Goal: Check status: Check status

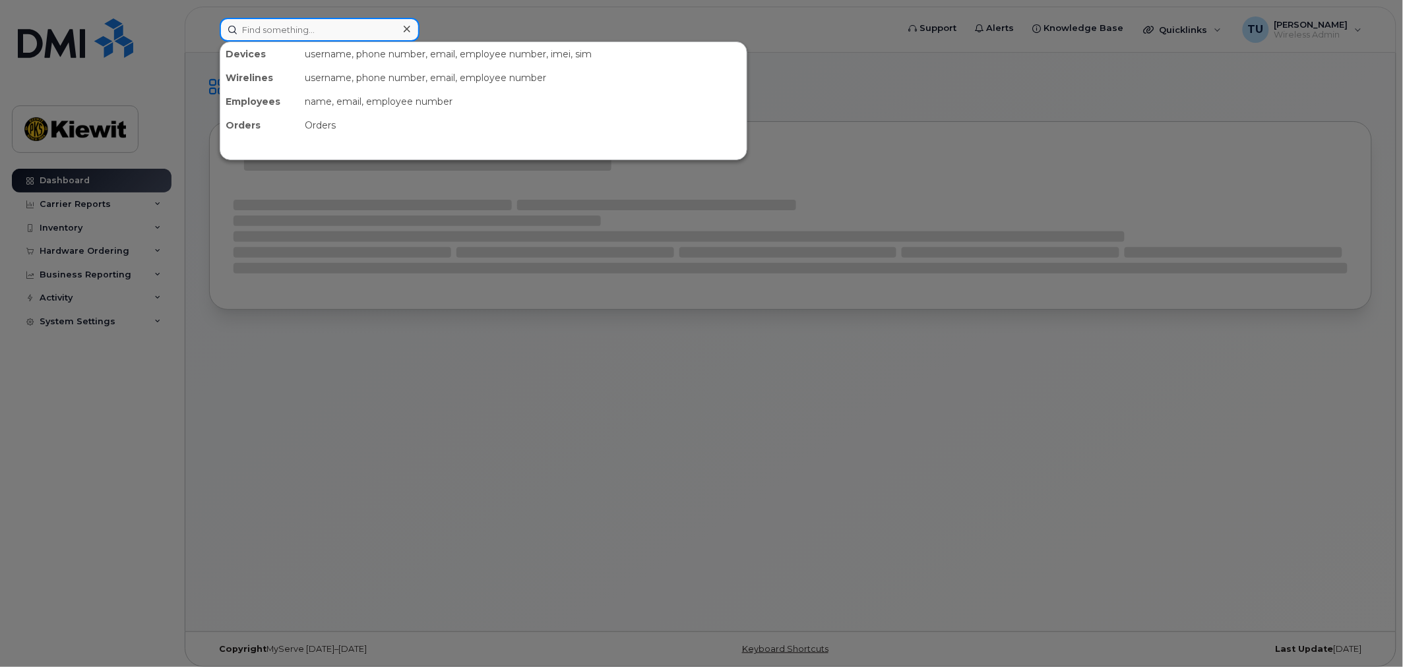
click at [326, 34] on input at bounding box center [320, 30] width 200 height 24
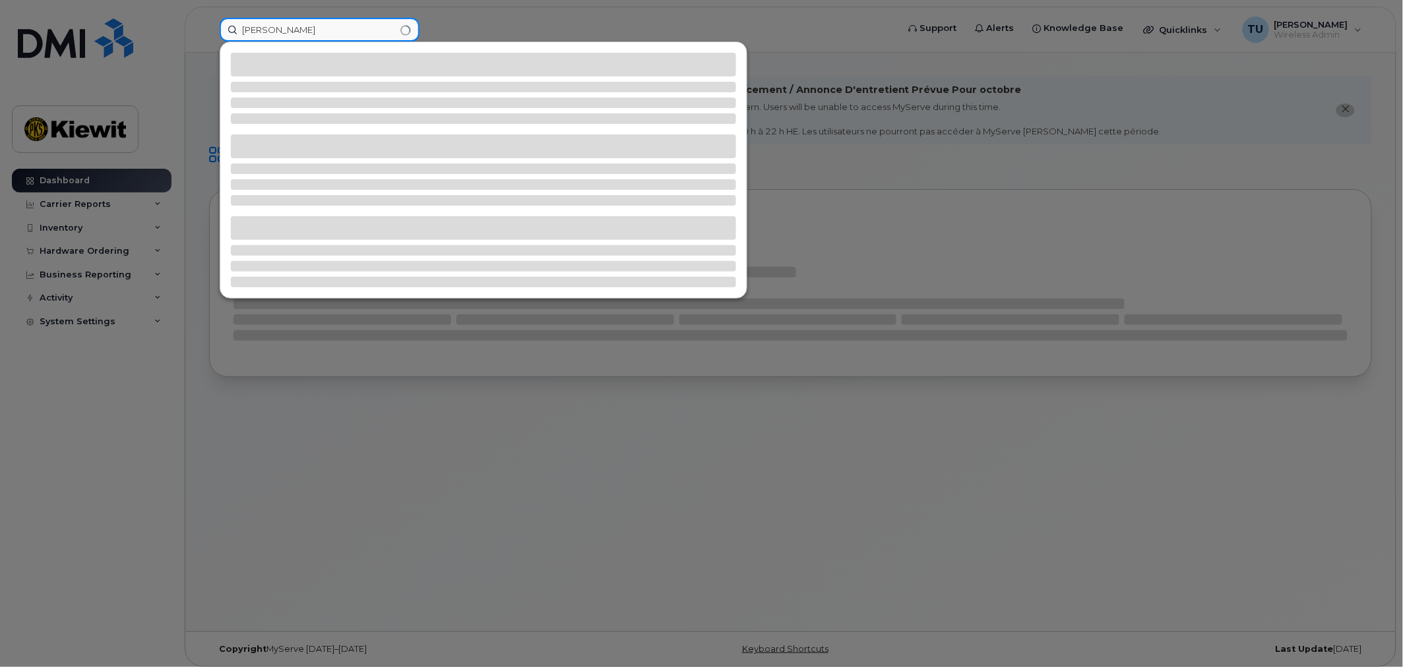
type input "[PERSON_NAME]"
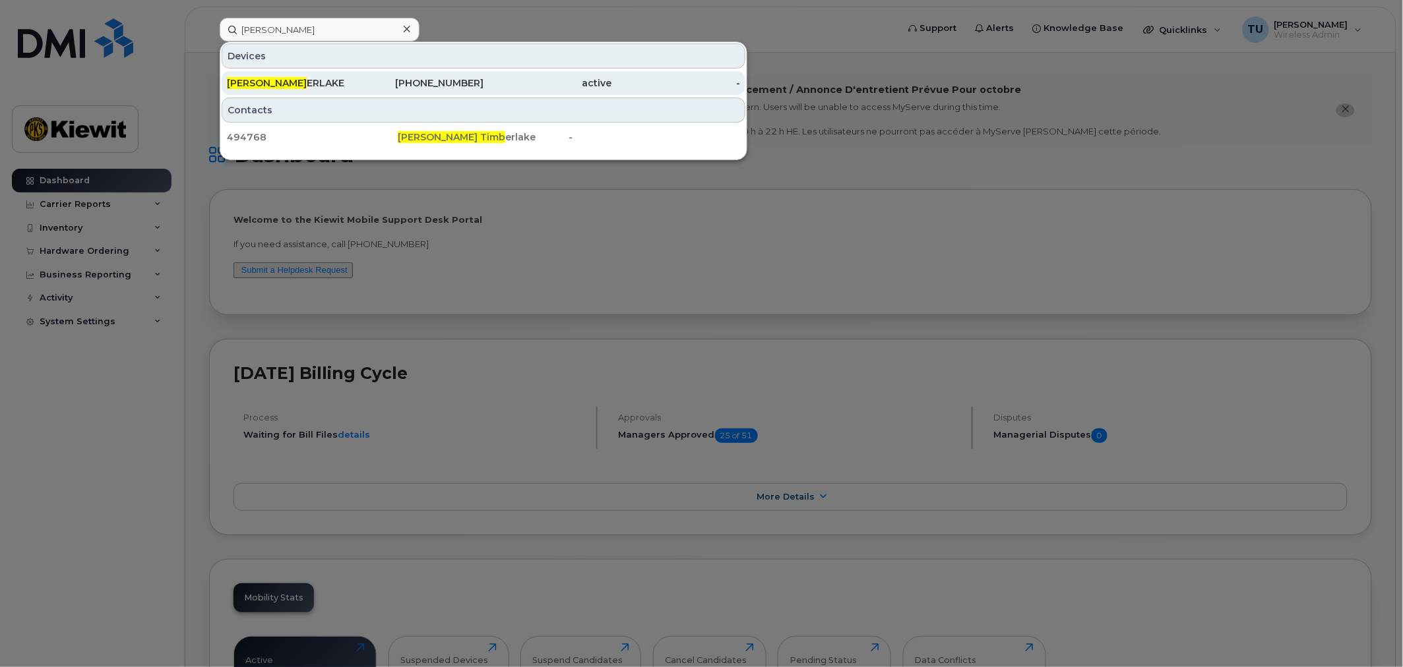
click at [427, 88] on div "[PHONE_NUMBER]" at bounding box center [419, 83] width 129 height 13
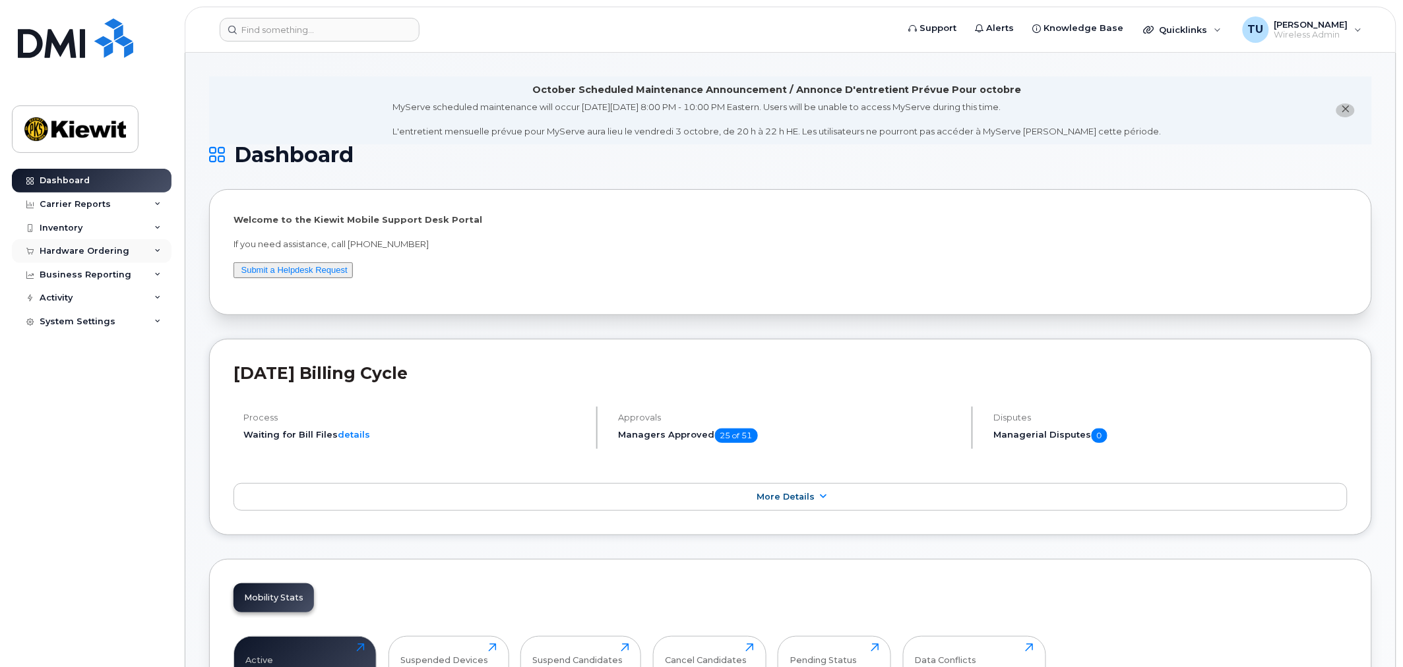
click at [133, 251] on div "Hardware Ordering" at bounding box center [92, 251] width 160 height 24
click at [94, 295] on link "Orders" at bounding box center [103, 300] width 137 height 25
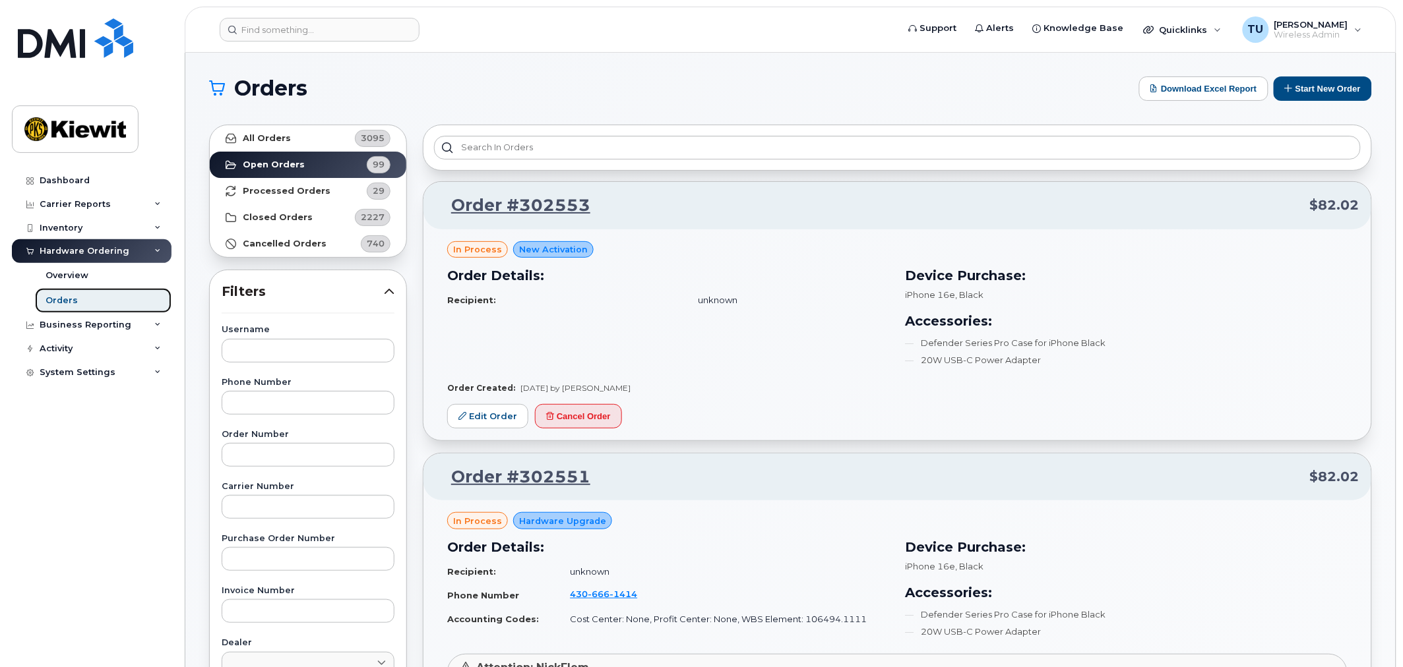
scroll to position [366, 0]
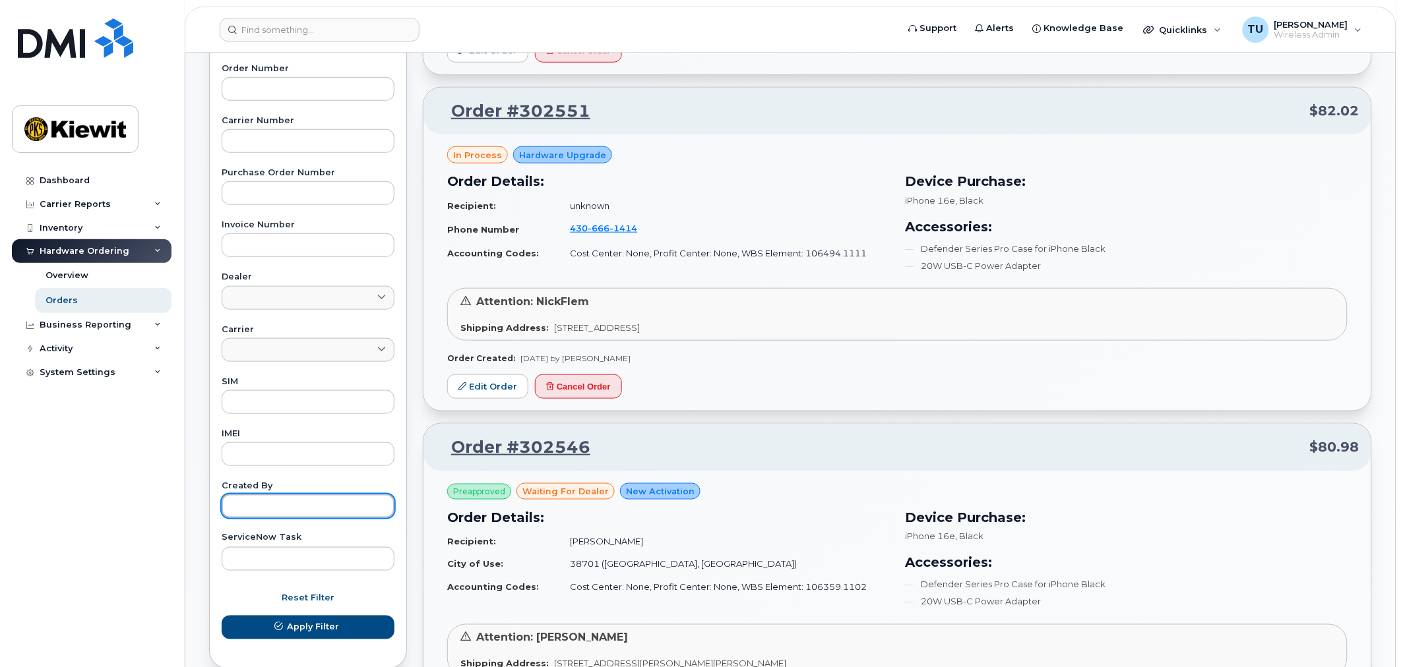
click at [315, 512] on input "text" at bounding box center [308, 507] width 173 height 24
click at [222, 616] on button "Apply Filter" at bounding box center [308, 628] width 173 height 24
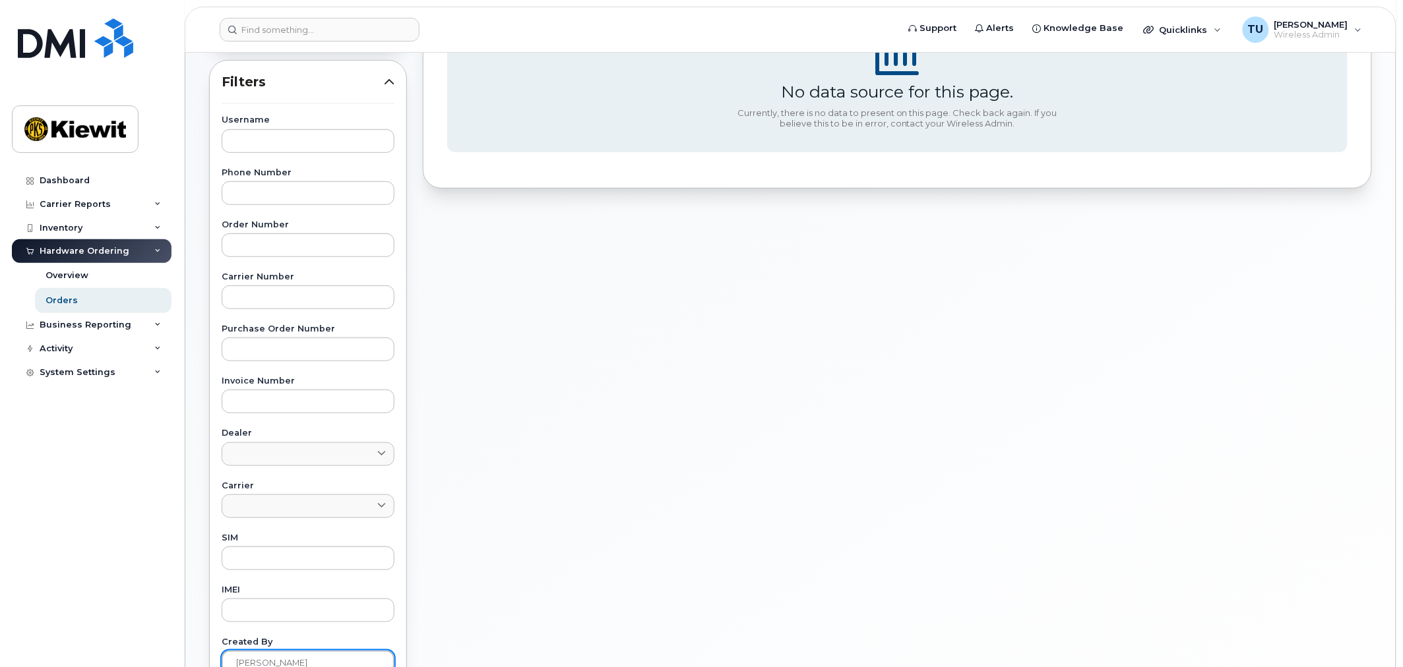
scroll to position [433, 0]
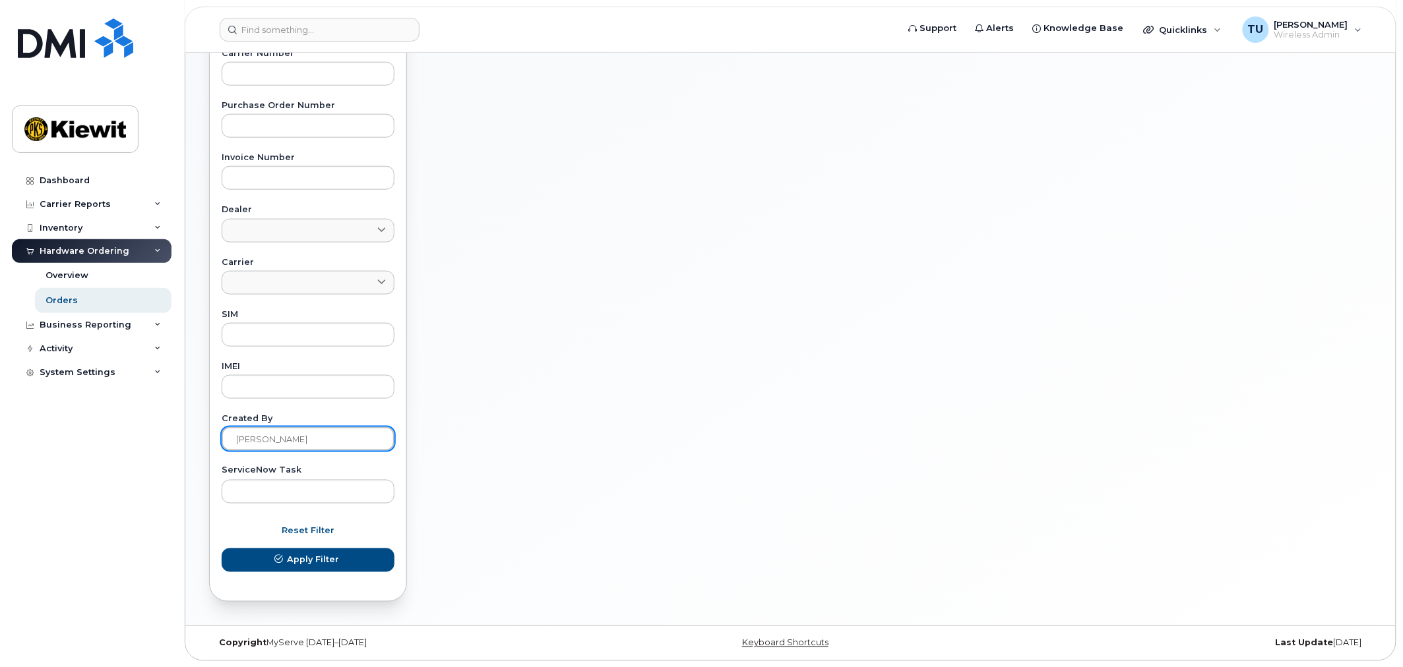
click at [327, 444] on input "tim unger" at bounding box center [308, 439] width 173 height 24
click at [222, 549] on button "Apply Filter" at bounding box center [308, 561] width 173 height 24
click at [361, 429] on input "timothy unger" at bounding box center [308, 439] width 173 height 24
type input "tim unger"
click at [222, 549] on button "Apply Filter" at bounding box center [308, 561] width 173 height 24
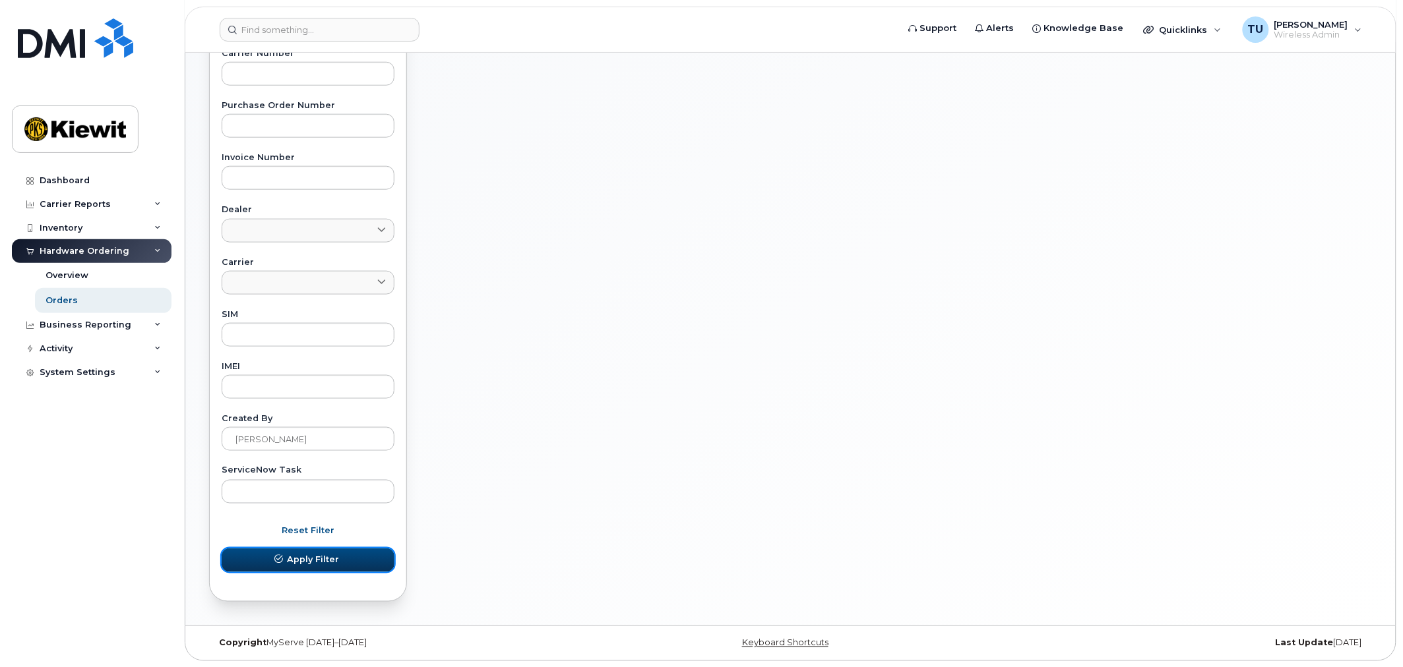
click at [317, 557] on span "Apply Filter" at bounding box center [313, 560] width 52 height 13
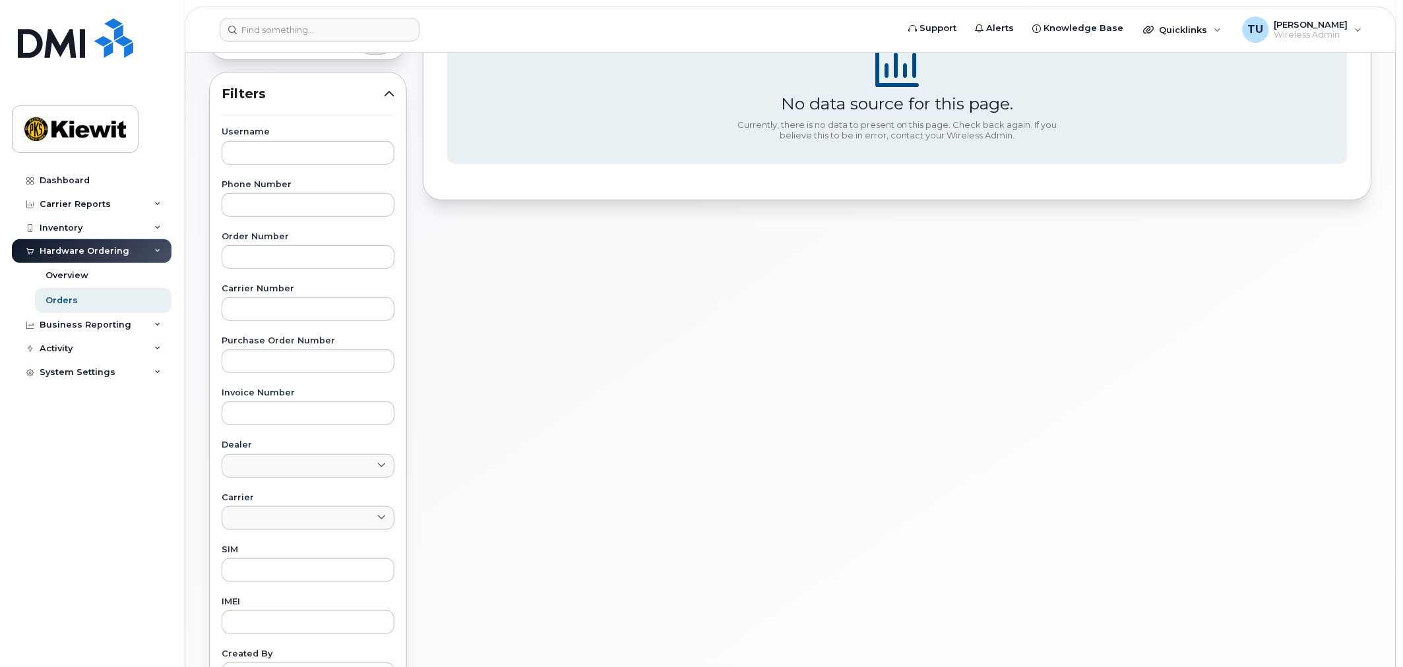
scroll to position [0, 0]
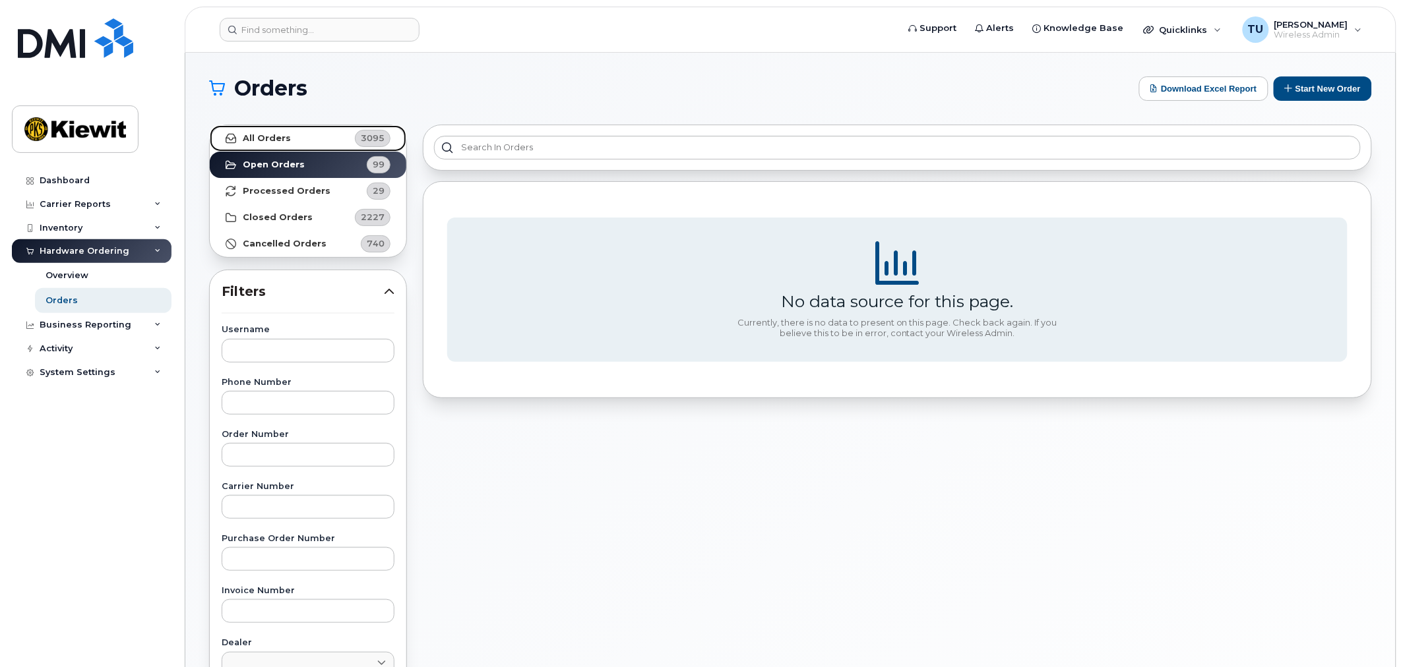
click at [311, 146] on link "All Orders 3095" at bounding box center [308, 138] width 197 height 26
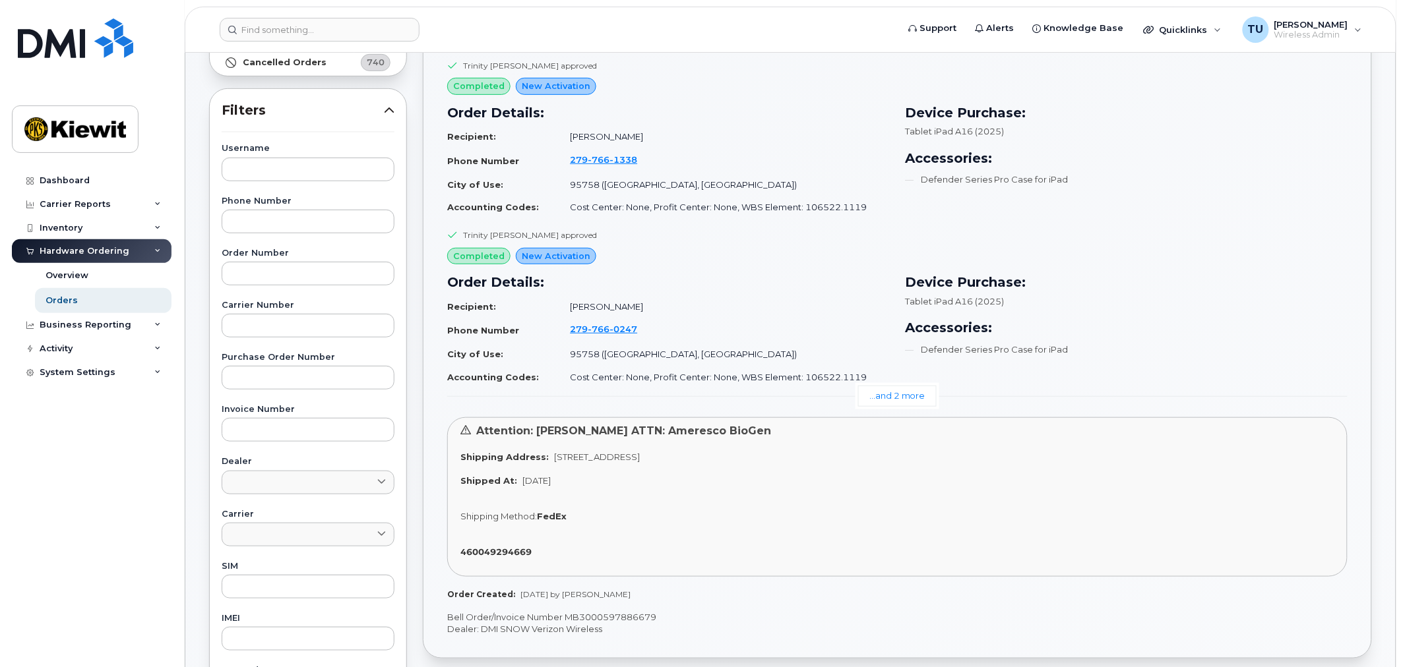
scroll to position [220, 0]
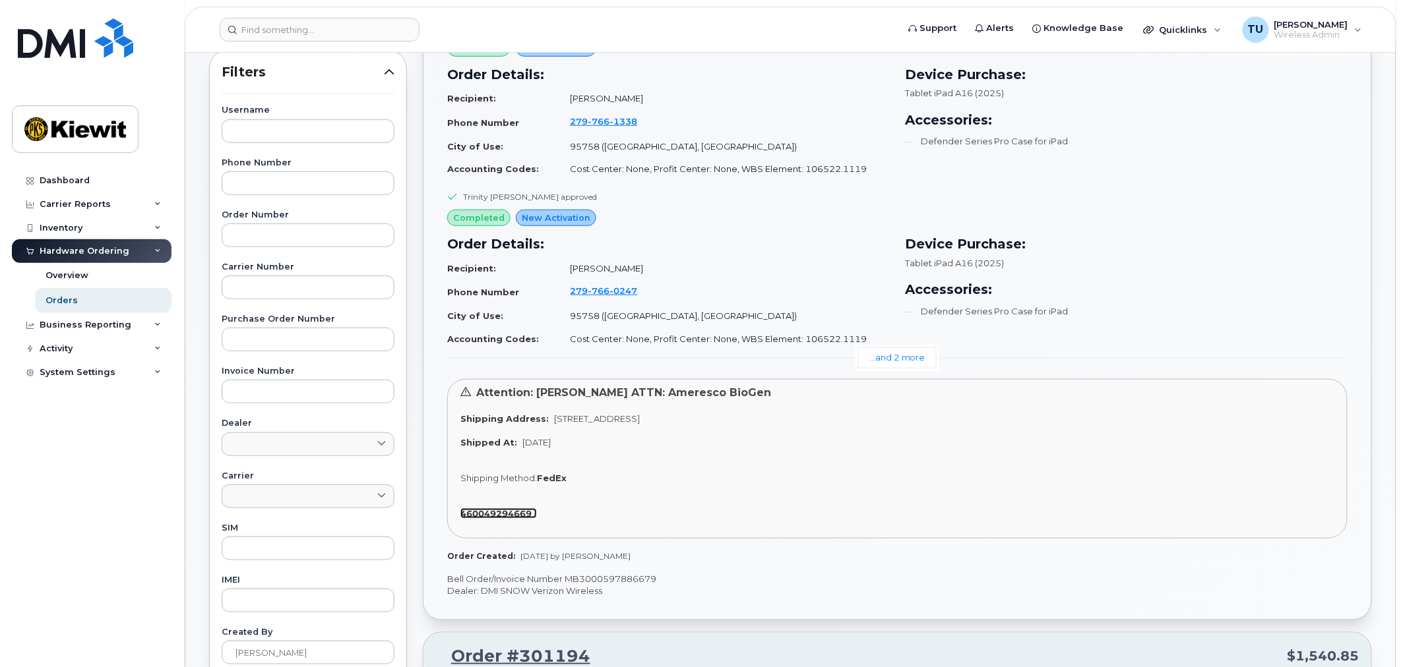
click at [509, 516] on strong "460049294669" at bounding box center [495, 513] width 71 height 11
